Goal: Information Seeking & Learning: Learn about a topic

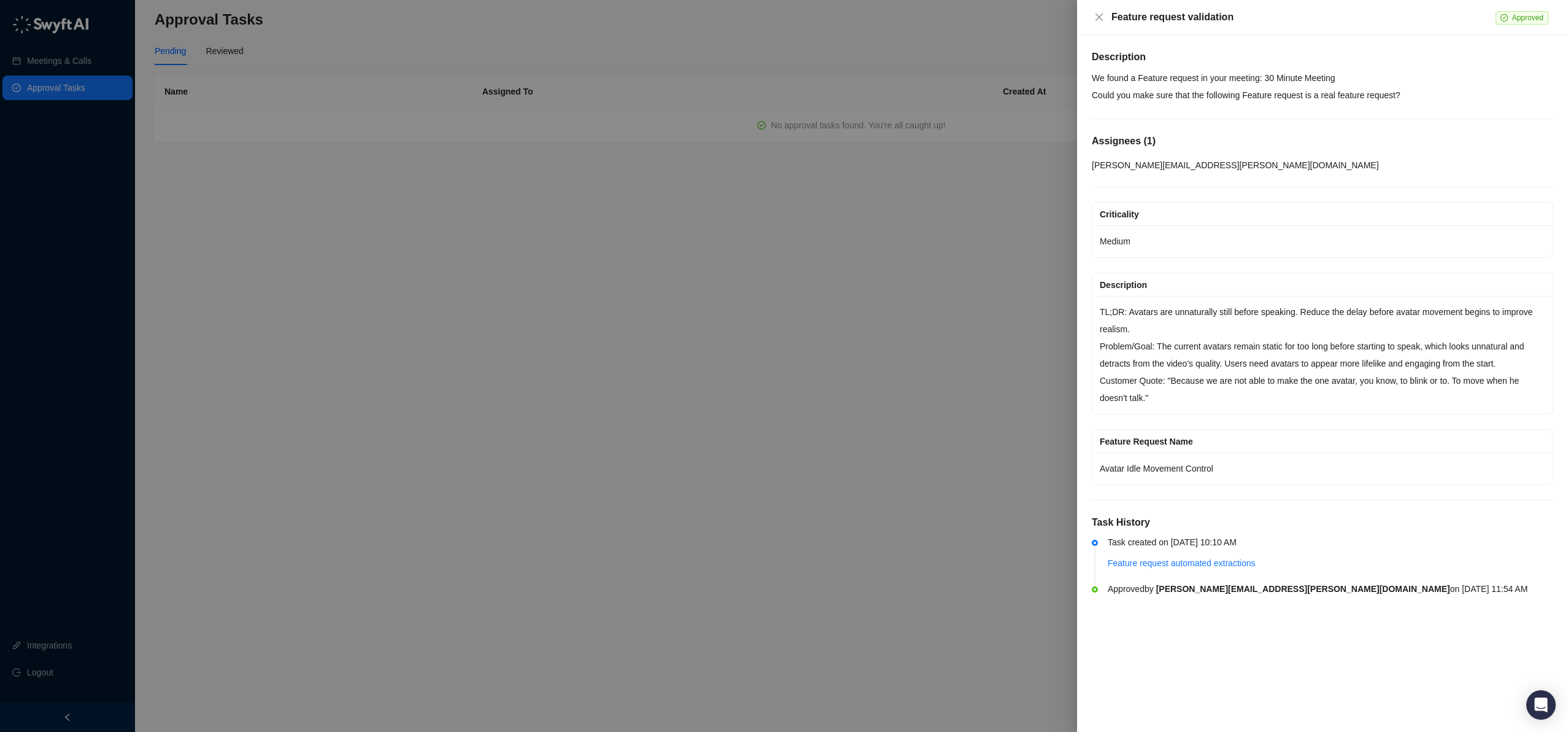
click at [1171, 373] on p "Customer Quote: "Because we are not able to make the one avatar, you know, to b…" at bounding box center [1322, 389] width 446 height 34
click at [1102, 17] on icon "close" at bounding box center [1099, 17] width 10 height 10
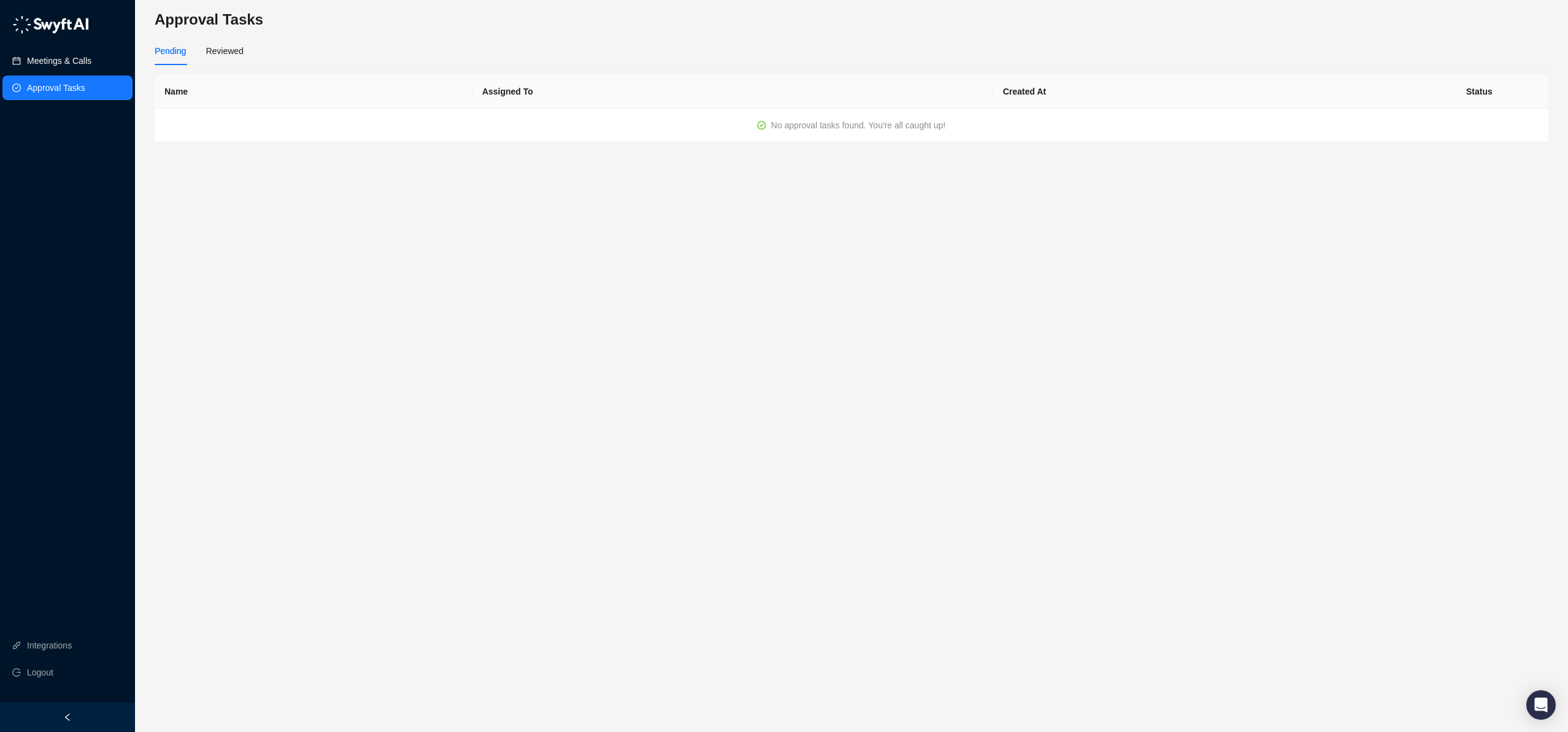
click at [70, 57] on link "Meetings & Calls" at bounding box center [59, 61] width 65 height 24
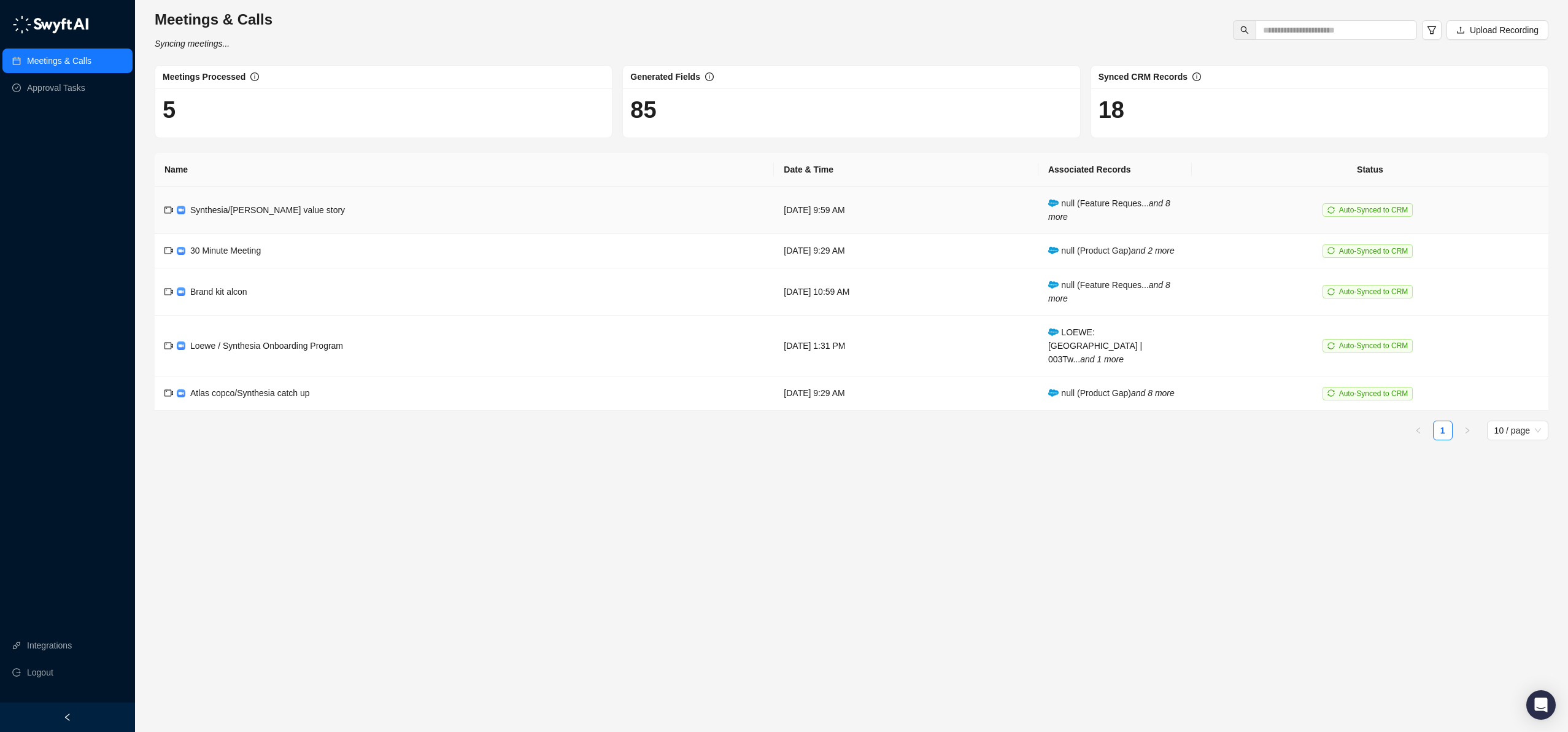
click at [270, 211] on span "Synthesia/[PERSON_NAME] value story" at bounding box center [267, 210] width 155 height 10
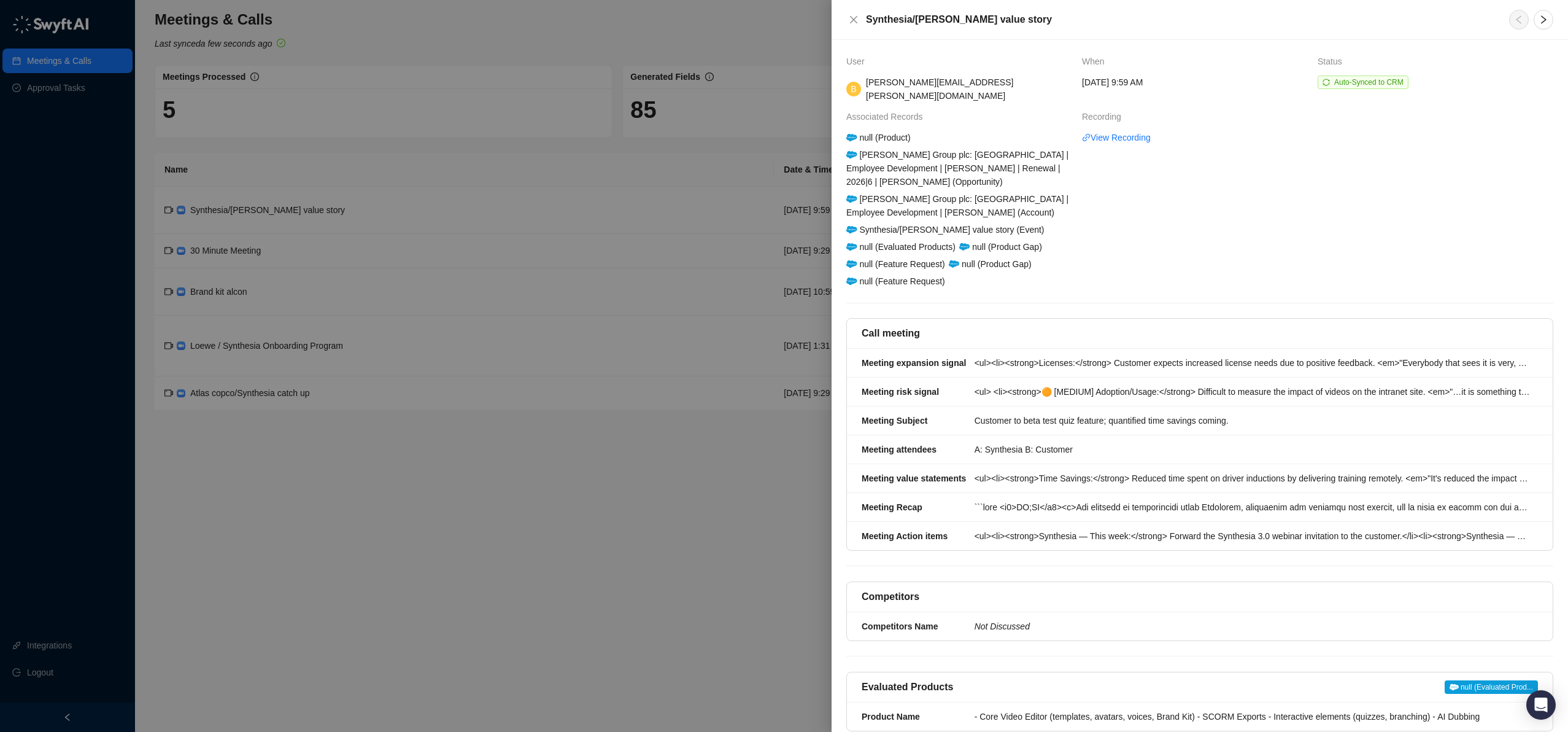
click at [1348, 83] on span "Auto-Synced to CRM" at bounding box center [1369, 82] width 70 height 9
click at [1120, 131] on link "View Recording" at bounding box center [1116, 137] width 69 height 14
